Goal: Task Accomplishment & Management: Manage account settings

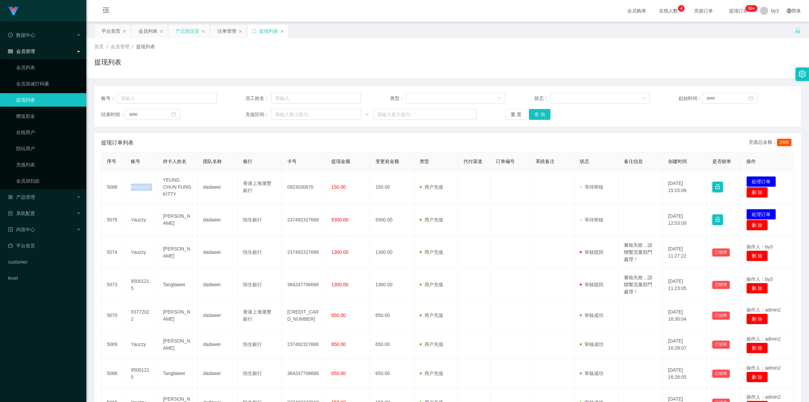
click at [191, 28] on div "产品预设置" at bounding box center [188, 31] width 24 height 13
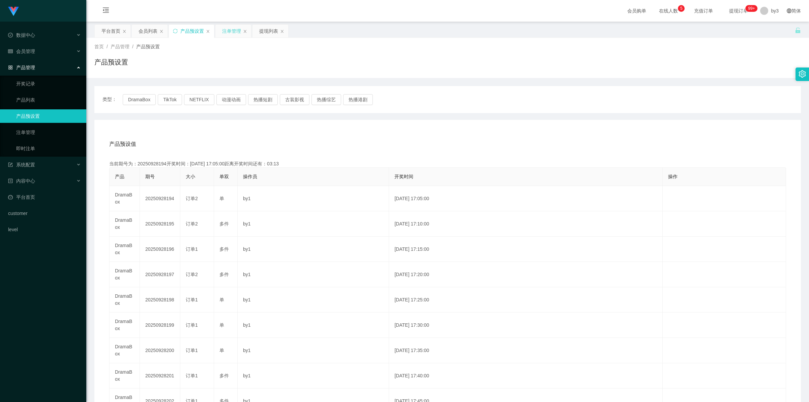
click at [213, 29] on div "注单管理" at bounding box center [231, 31] width 19 height 13
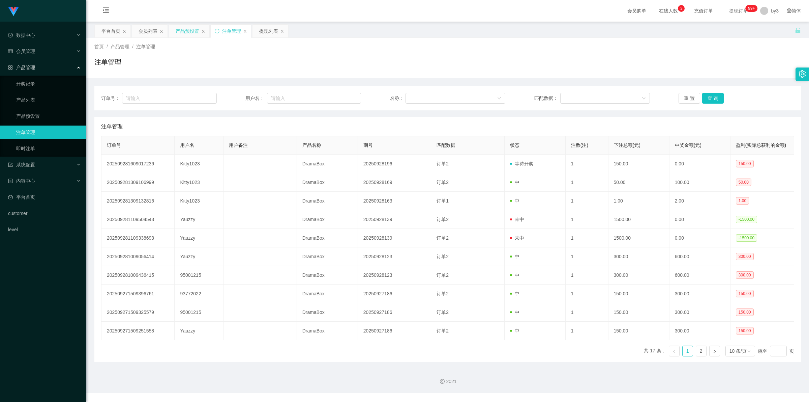
click at [189, 32] on div "产品预设置" at bounding box center [188, 31] width 24 height 13
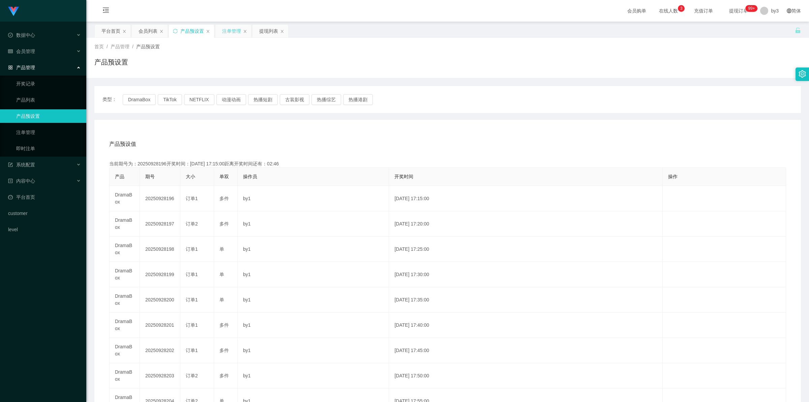
click at [237, 32] on div "注单管理" at bounding box center [231, 31] width 19 height 13
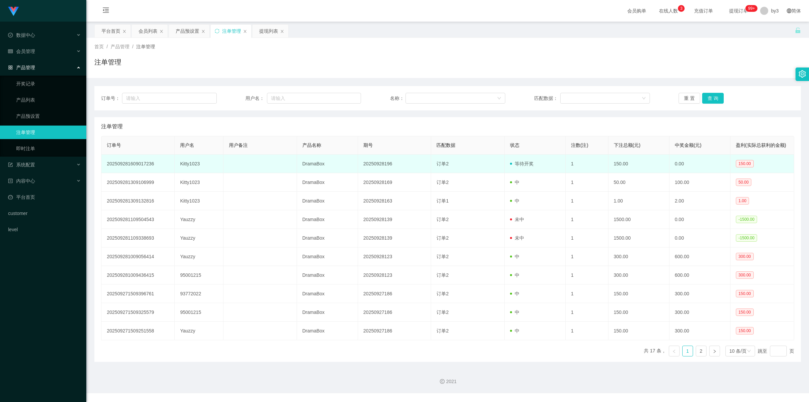
click at [194, 166] on td "Kitty1023" at bounding box center [199, 163] width 49 height 19
copy td "Kitty1023"
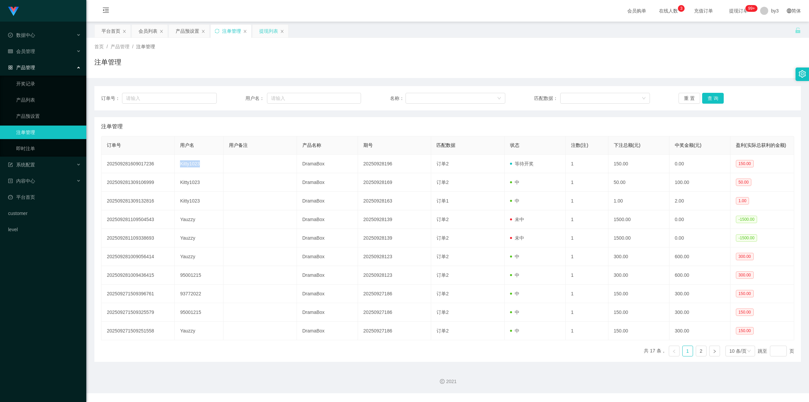
click at [270, 30] on div "提现列表" at bounding box center [268, 31] width 19 height 13
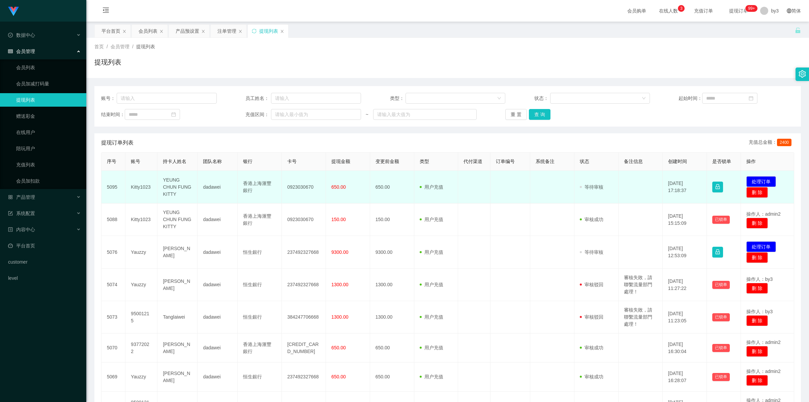
click at [148, 187] on td "Kitty1023" at bounding box center [141, 187] width 32 height 33
copy td "Kitty1023"
